Goal: Task Accomplishment & Management: Manage account settings

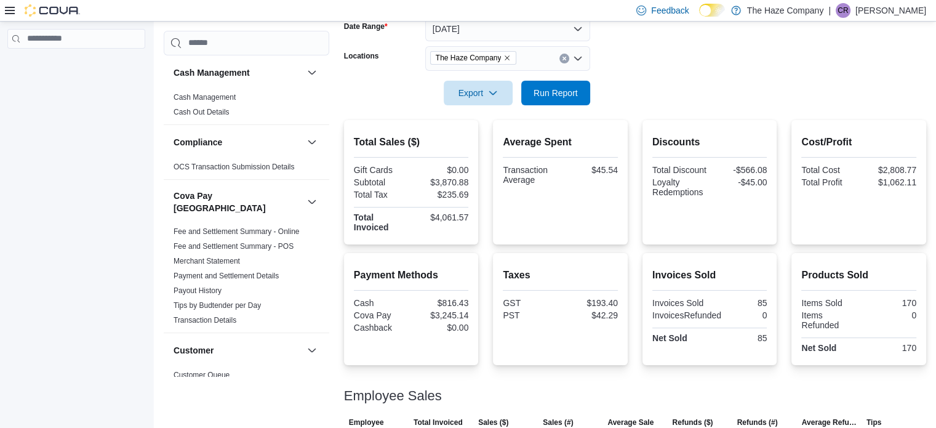
scroll to position [195, 0]
click at [551, 86] on span "Run Report" at bounding box center [556, 93] width 54 height 25
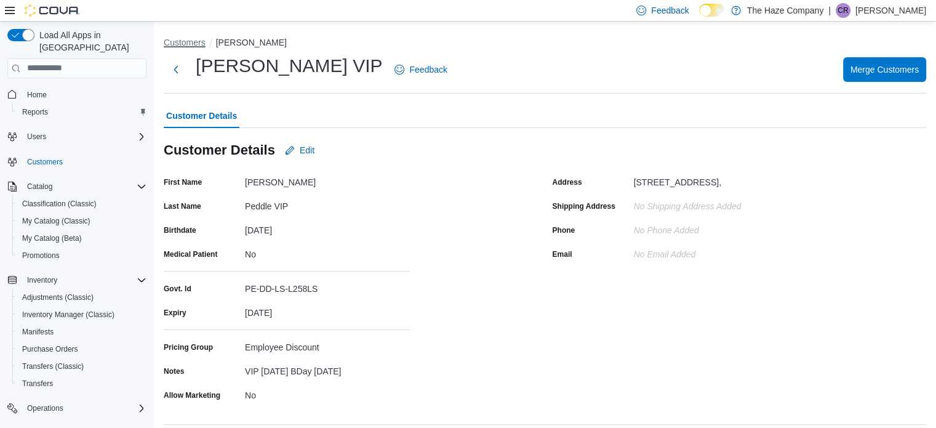
click at [201, 42] on button "Customers" at bounding box center [185, 43] width 42 height 10
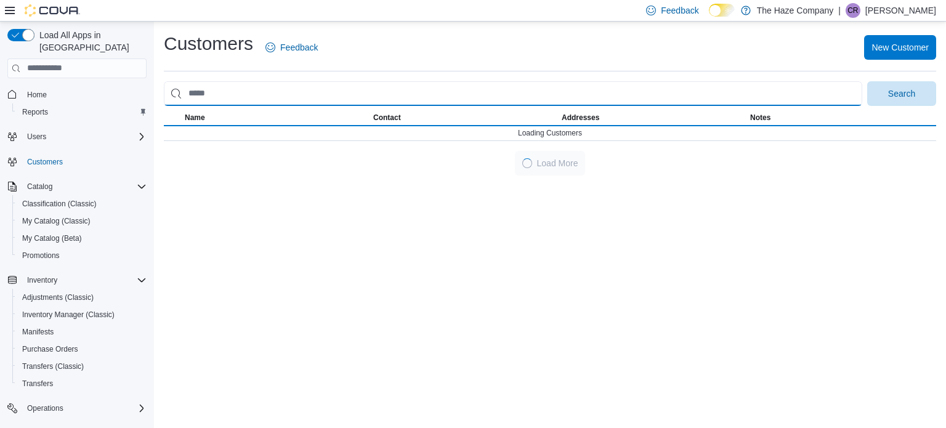
click at [268, 84] on input "search" at bounding box center [513, 93] width 698 height 25
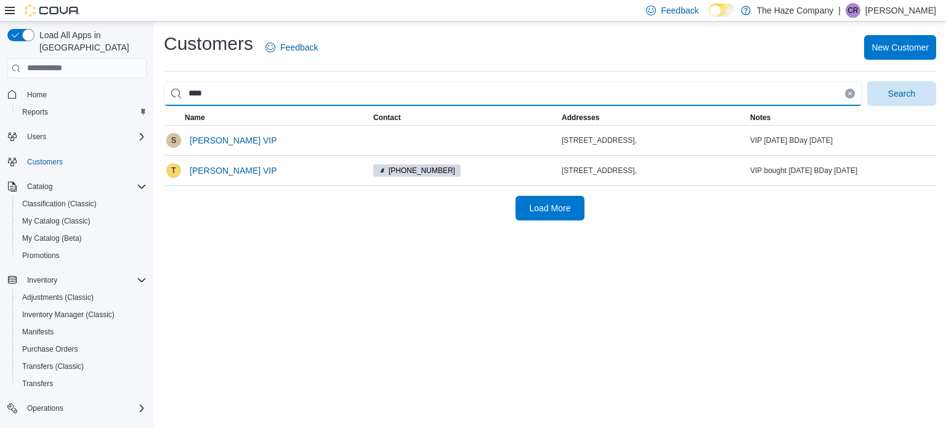
type input "*****"
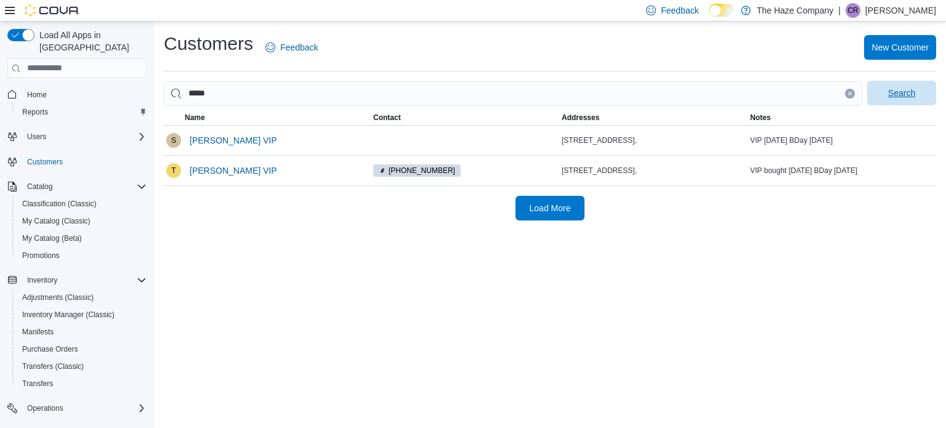
click at [893, 92] on span "Search" at bounding box center [901, 93] width 27 height 12
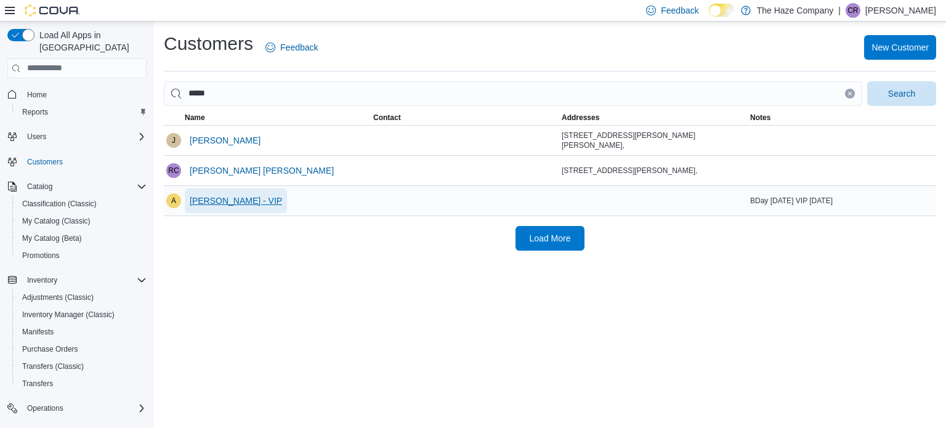
click at [232, 199] on span "Allan Dowd - VIP" at bounding box center [236, 201] width 92 height 12
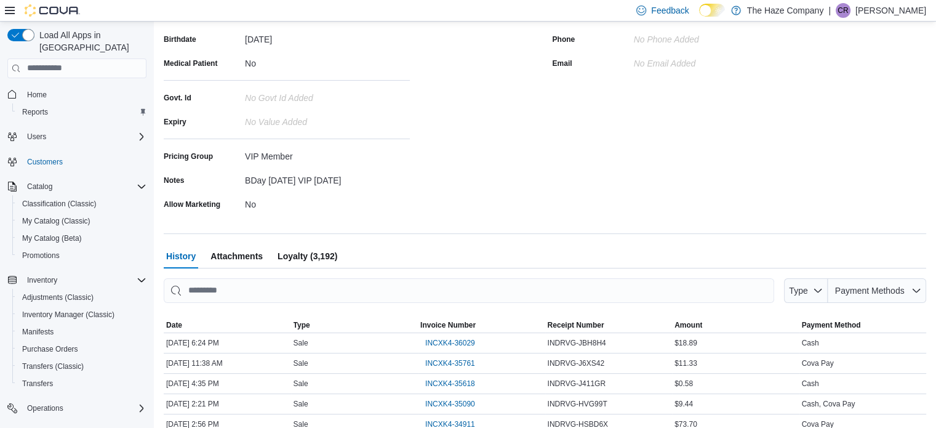
scroll to position [214, 0]
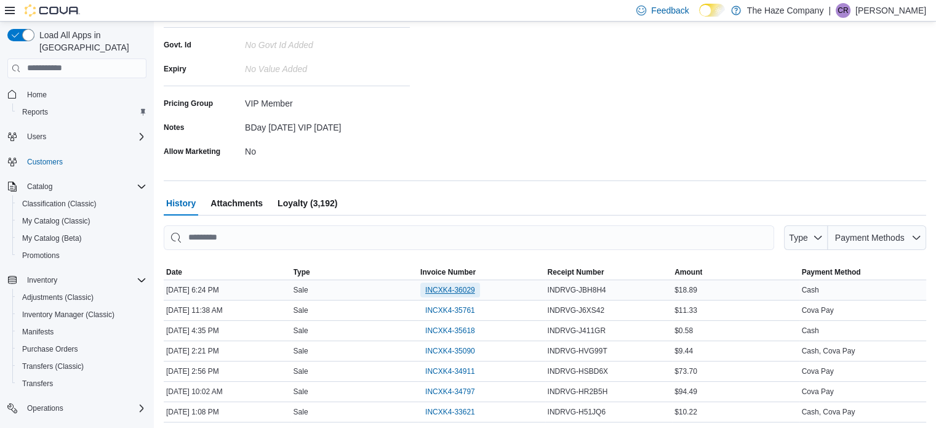
click at [455, 296] on span "INCXK4-36029" at bounding box center [450, 290] width 50 height 15
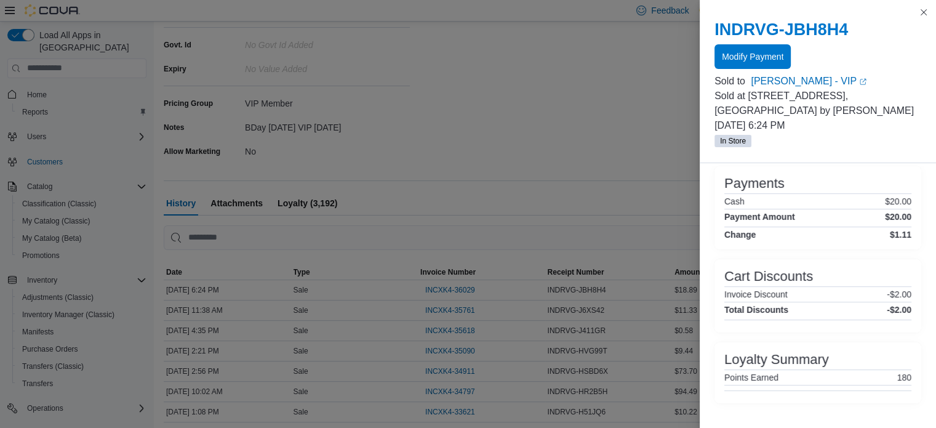
scroll to position [259, 0]
click at [922, 17] on button "Close this dialog" at bounding box center [924, 11] width 15 height 15
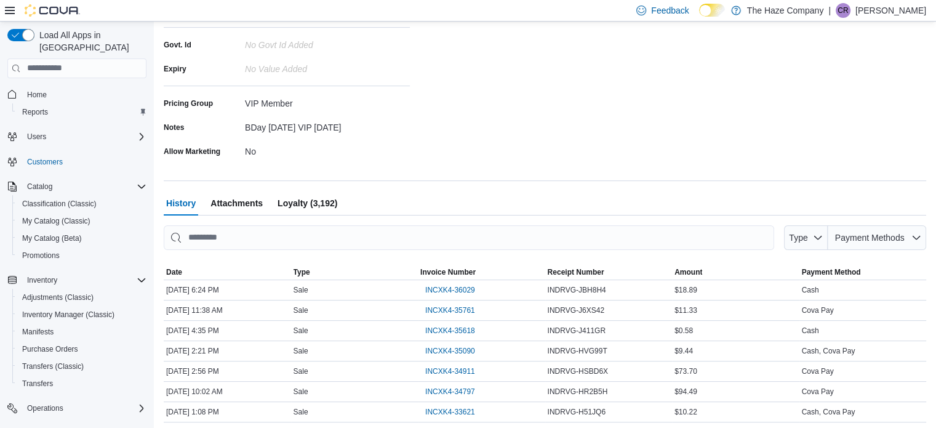
click at [292, 198] on span "Loyalty (3,192)" at bounding box center [308, 203] width 60 height 25
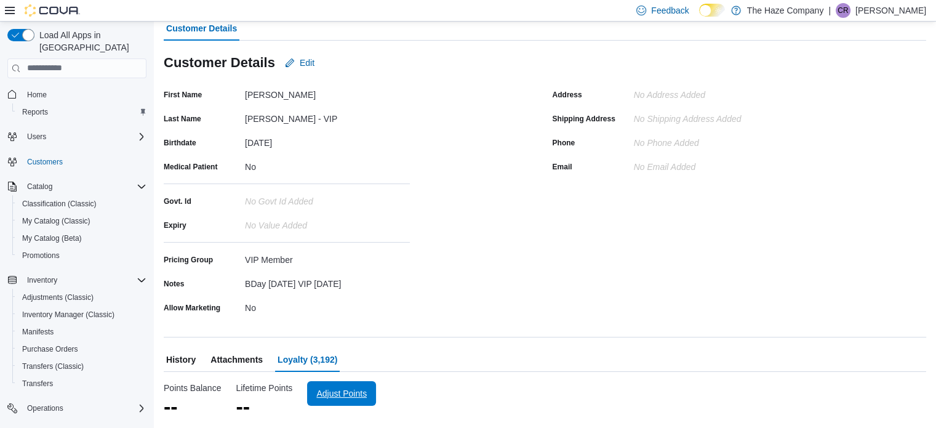
click at [342, 390] on span "Adjust Points" at bounding box center [341, 393] width 50 height 12
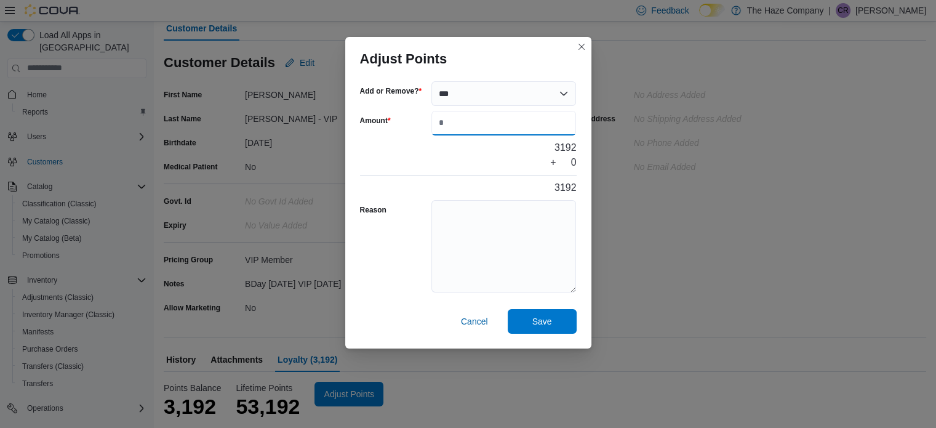
click at [473, 126] on input "Amount" at bounding box center [504, 123] width 145 height 25
type input "****"
click at [472, 215] on textarea "Reason" at bounding box center [504, 246] width 145 height 92
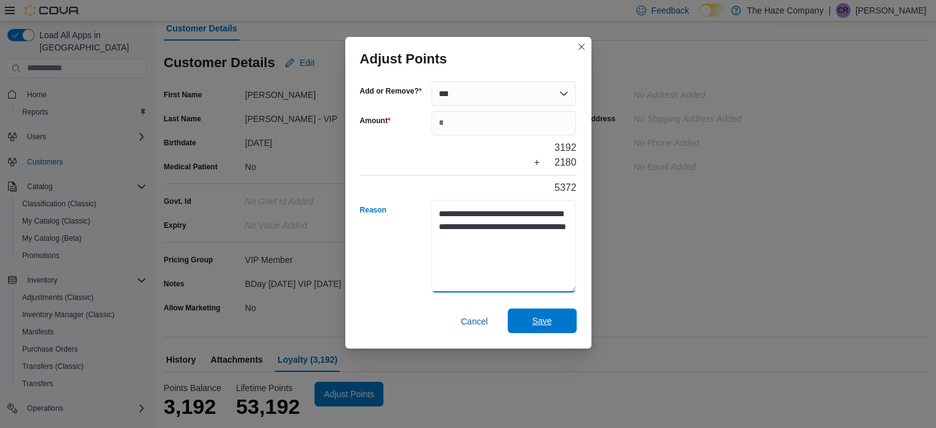
type textarea "**********"
click at [566, 324] on span "Save" at bounding box center [542, 320] width 54 height 25
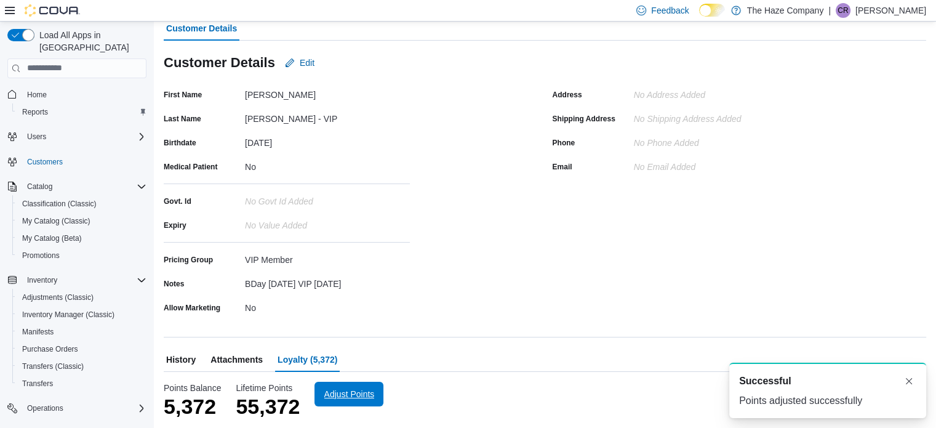
scroll to position [0, 0]
